Goal: Task Accomplishment & Management: Manage account settings

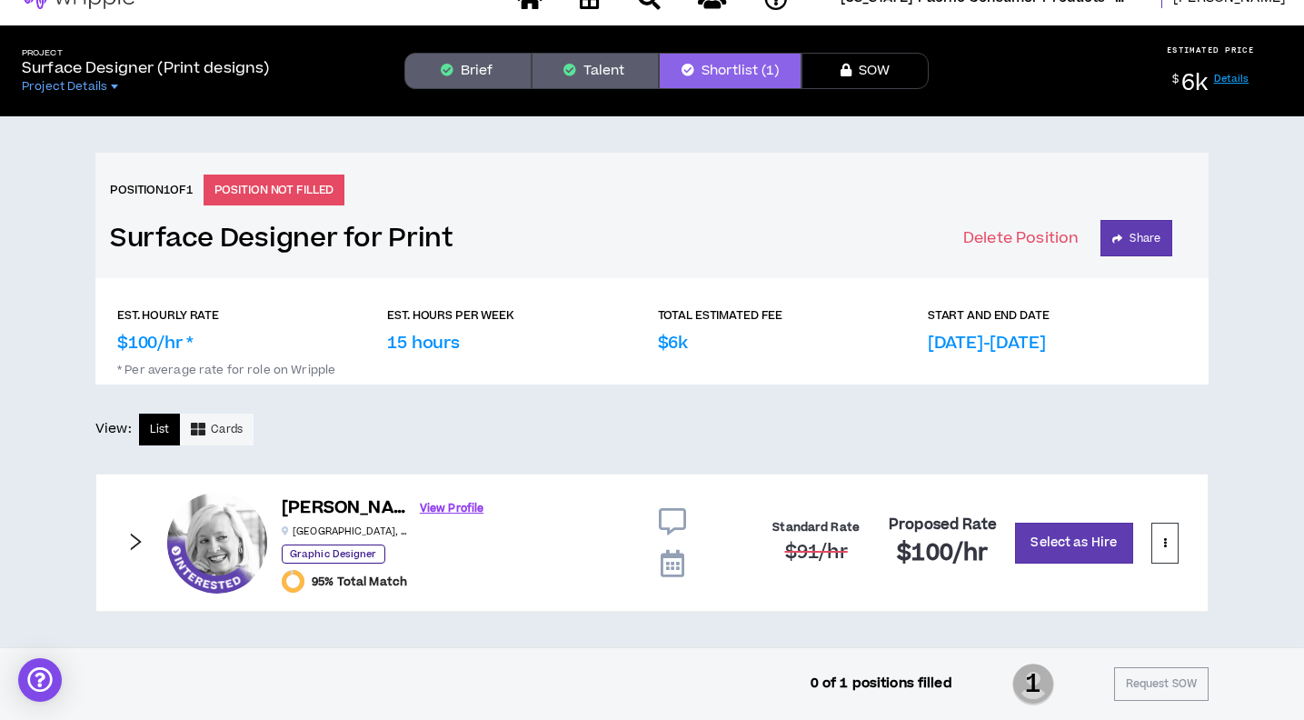
scroll to position [29, 0]
click at [163, 316] on p "EST. HOURLY RATE" at bounding box center [168, 315] width 102 height 16
click at [412, 237] on h3 "Surface Designer for Print" at bounding box center [282, 239] width 344 height 32
